Goal: Check status: Check status

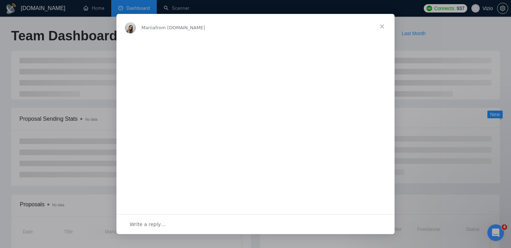
click at [382, 22] on span "Close" at bounding box center [381, 26] width 25 height 25
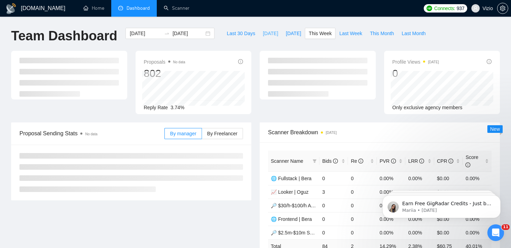
click at [261, 37] on button "[DATE]" at bounding box center [270, 33] width 23 height 11
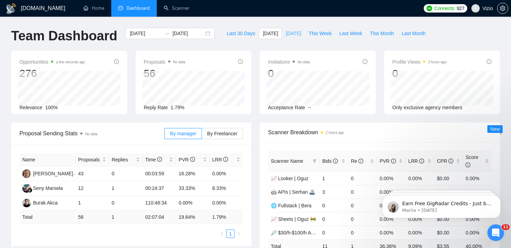
click at [287, 32] on span "[DATE]" at bounding box center [293, 34] width 15 height 8
type input "2025-08-16"
click at [327, 32] on span "This Week" at bounding box center [320, 34] width 23 height 8
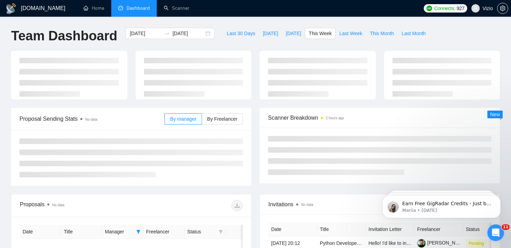
type input "[DATE]"
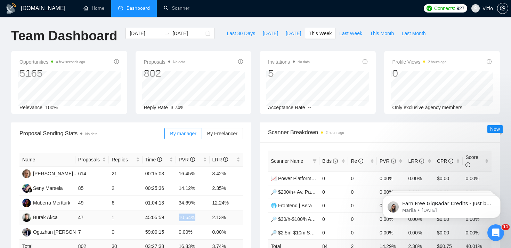
drag, startPoint x: 179, startPoint y: 217, endPoint x: 216, endPoint y: 217, distance: 37.9
click at [216, 217] on tr "Burak Akca 47 1 45:05:59 10.64% 2.13%" at bounding box center [130, 217] width 223 height 15
click at [204, 221] on td "10.64%" at bounding box center [192, 217] width 33 height 15
